Goal: Information Seeking & Learning: Learn about a topic

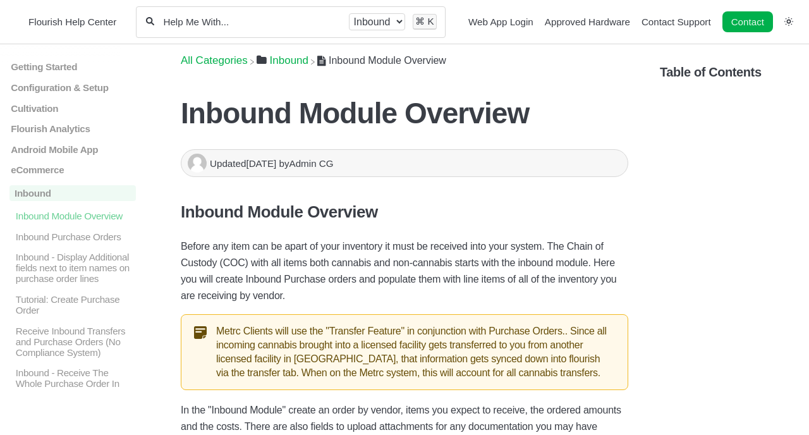
click at [627, 61] on ol "All Categories ​Inbound Inbound Module Overview" at bounding box center [405, 60] width 448 height 13
